Goal: Ask a question

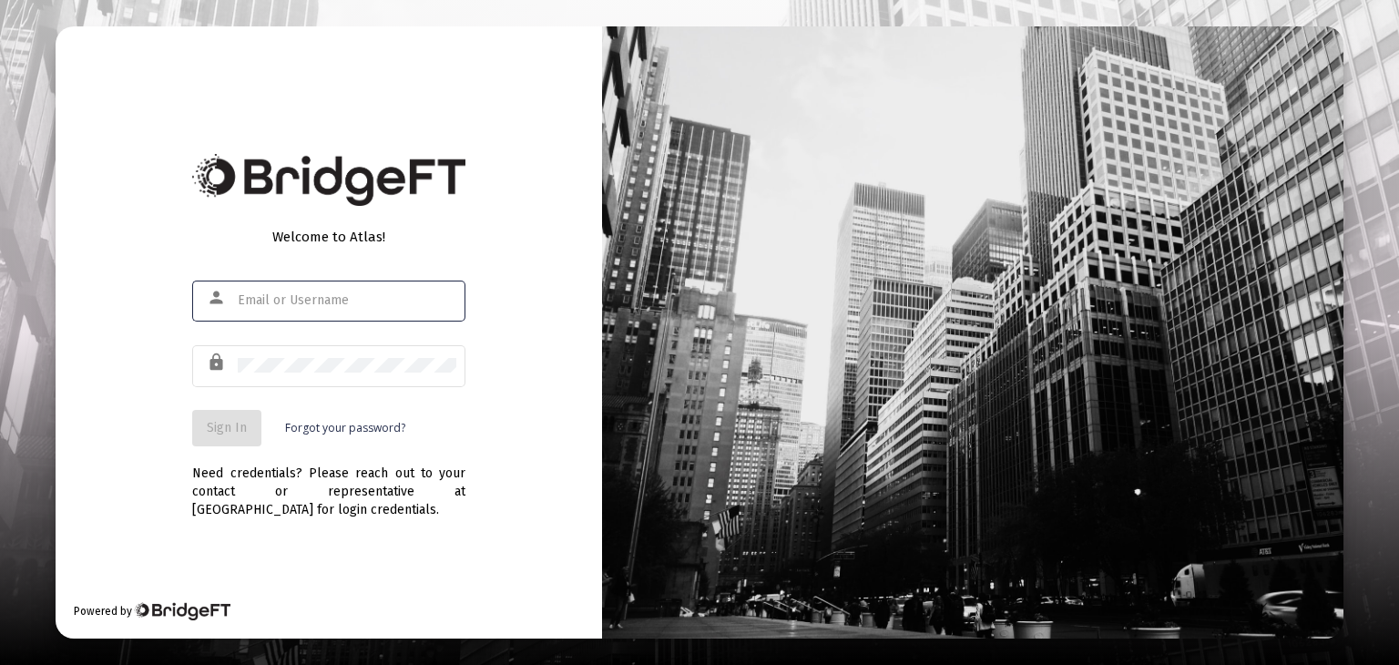
type input "[PERSON_NAME][EMAIL_ADDRESS][DOMAIN_NAME]"
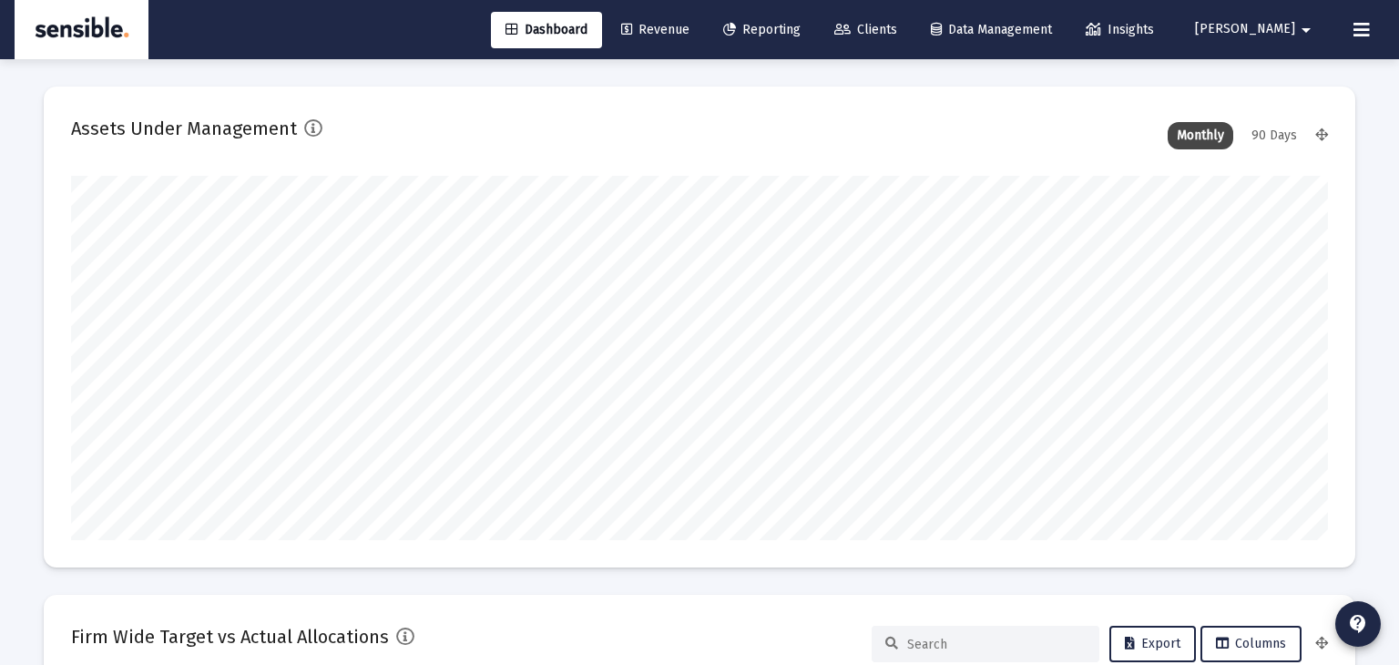
type input "[DATE]"
type input "[PERSON_NAME][EMAIL_ADDRESS][DOMAIN_NAME]"
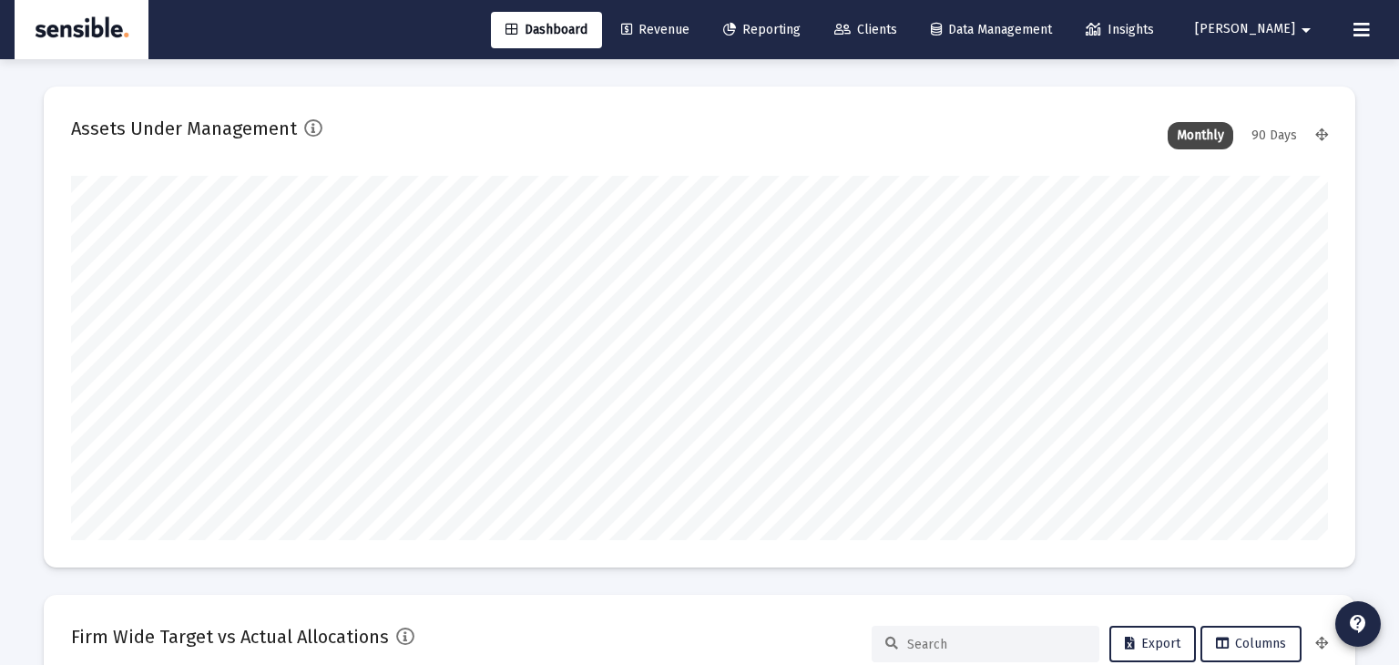
click at [1355, 28] on icon at bounding box center [1362, 30] width 16 height 22
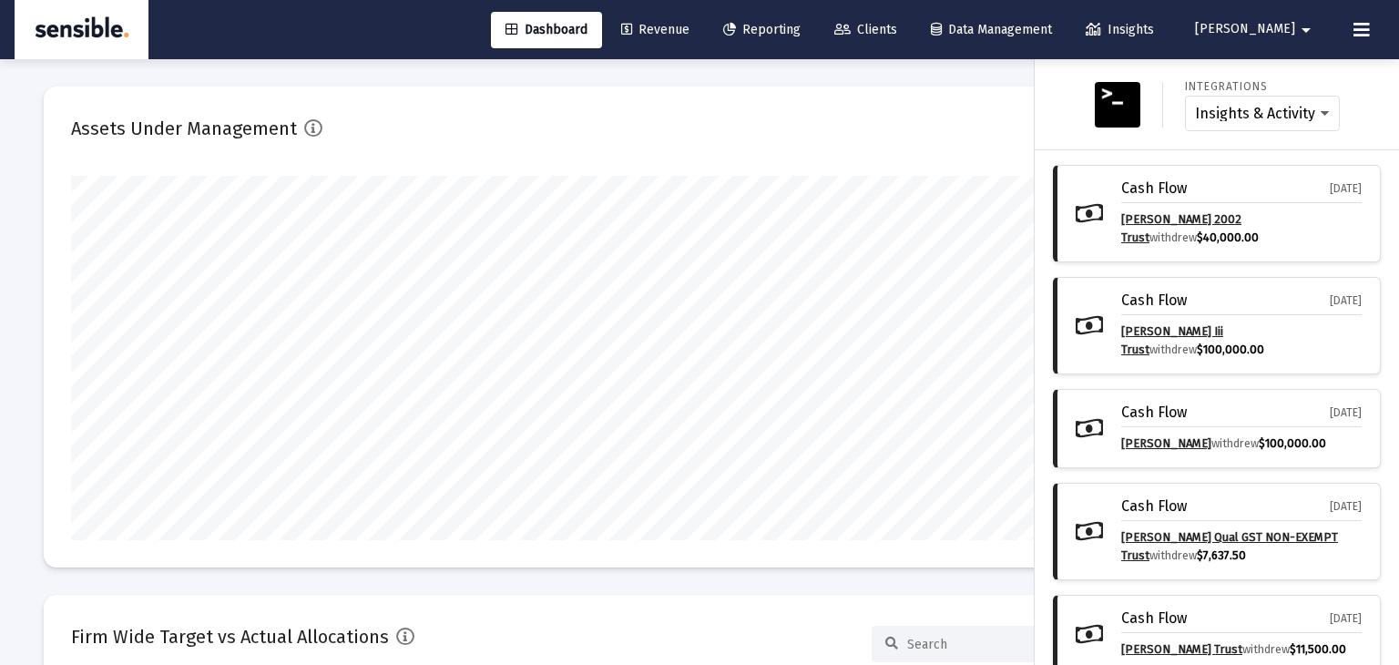
click at [1360, 34] on icon at bounding box center [1362, 30] width 16 height 22
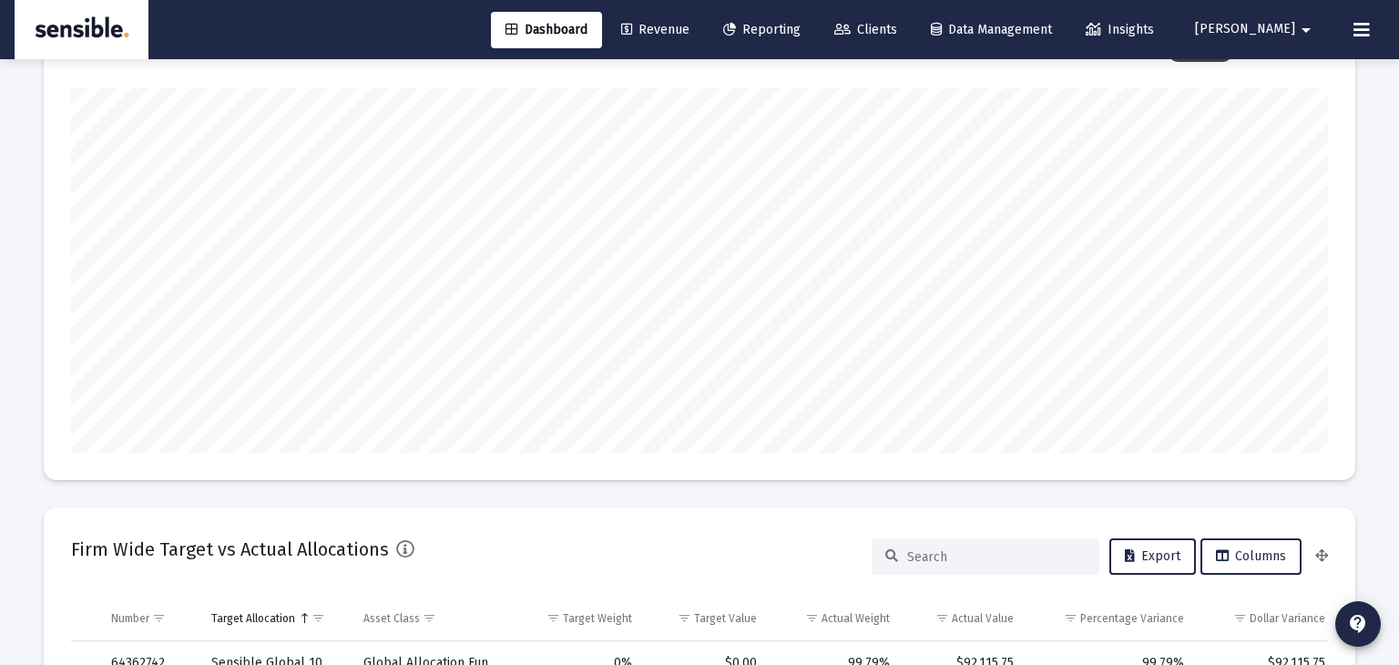
scroll to position [0, 0]
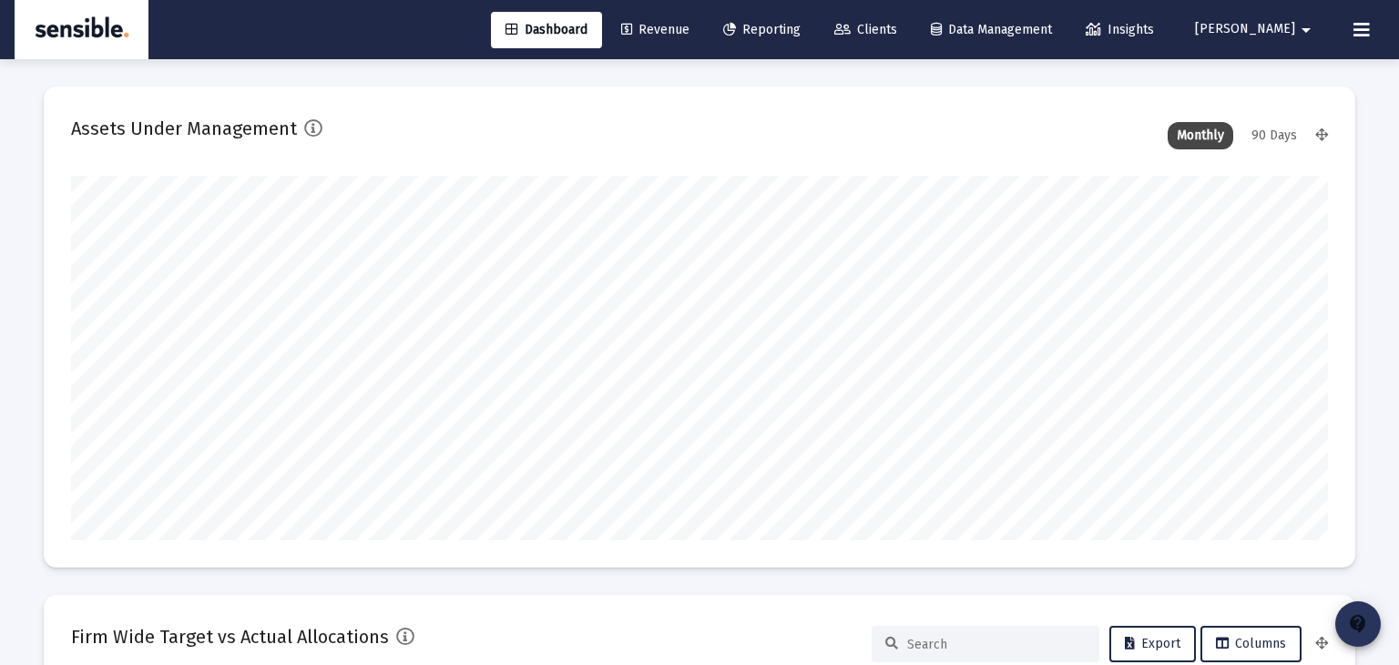
click at [1365, 626] on mat-icon "contact_support" at bounding box center [1358, 624] width 22 height 22
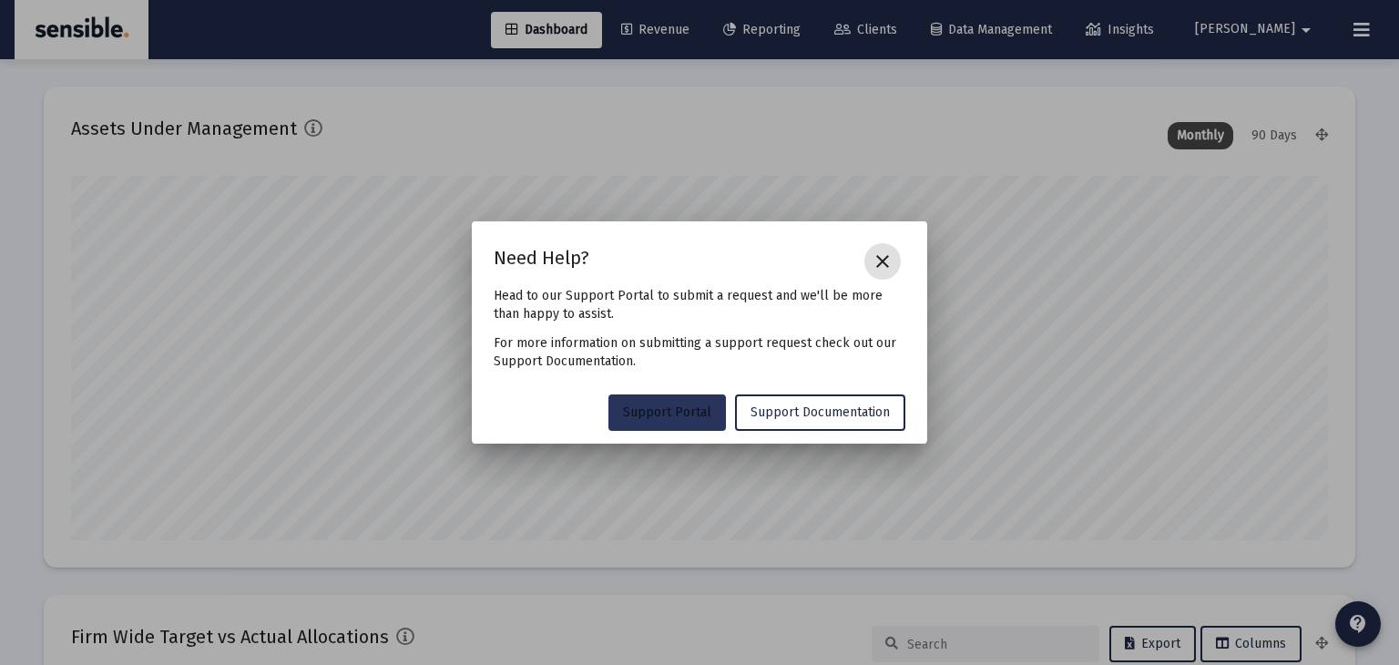
click at [699, 412] on span "Support Portal" at bounding box center [667, 411] width 88 height 15
